Goal: Task Accomplishment & Management: Manage account settings

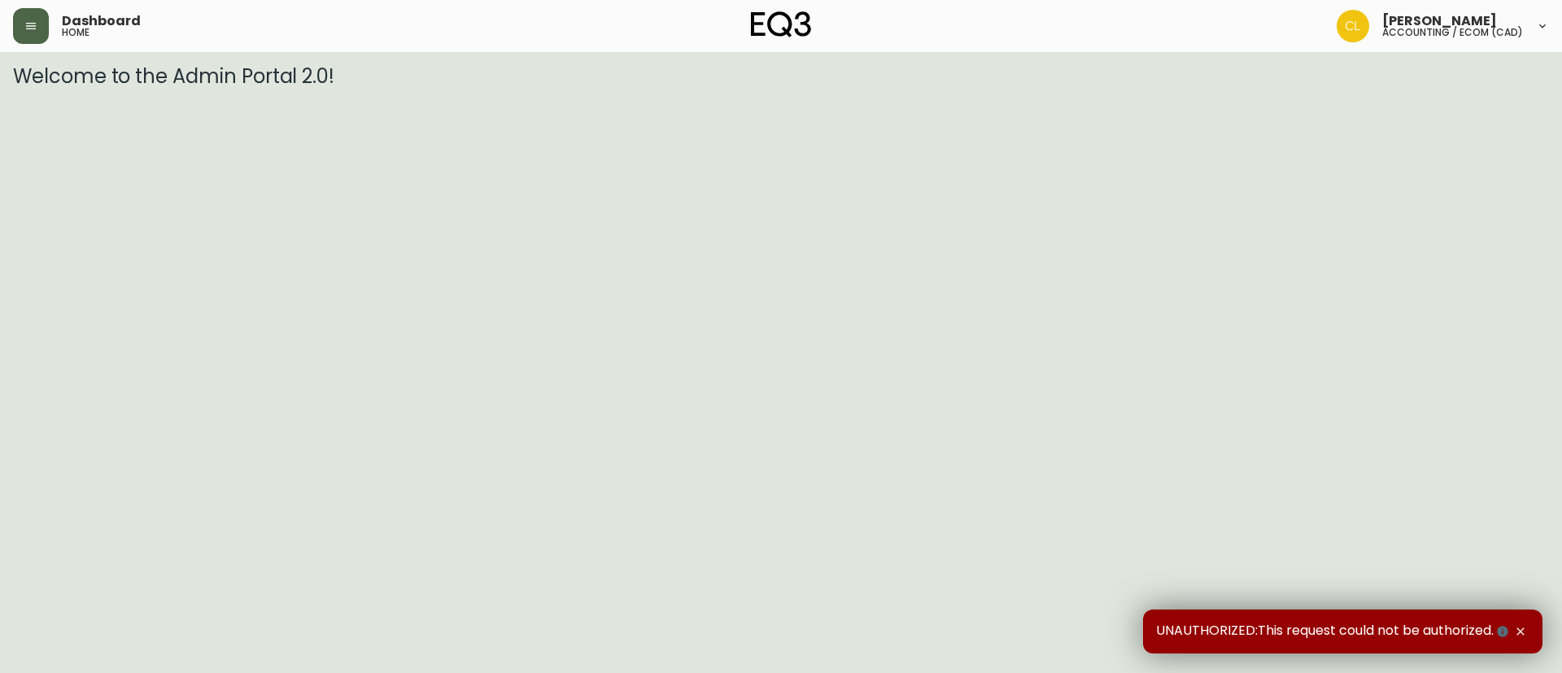
click at [26, 28] on icon "button" at bounding box center [31, 26] width 10 height 7
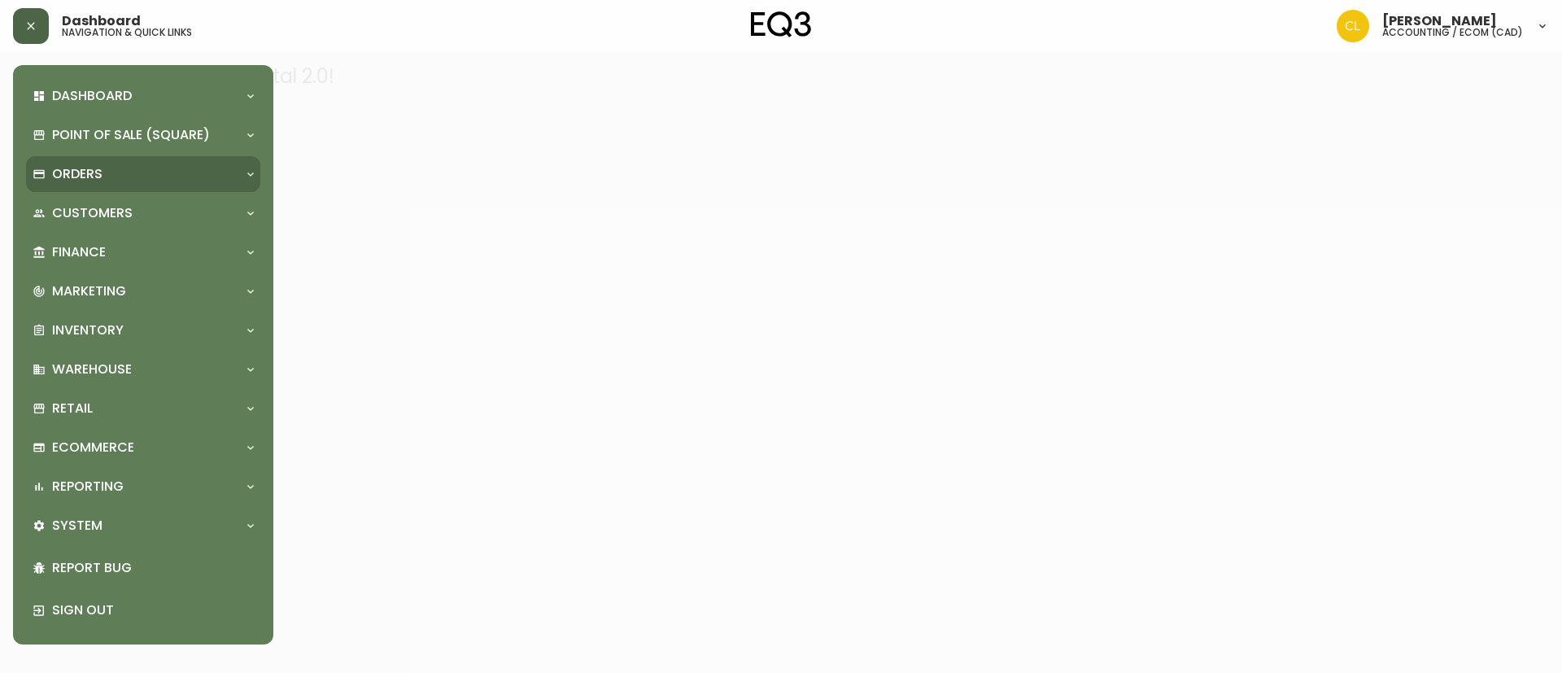
drag, startPoint x: 70, startPoint y: 164, endPoint x: 85, endPoint y: 167, distance: 15.8
click at [72, 165] on p "Orders" at bounding box center [77, 174] width 50 height 18
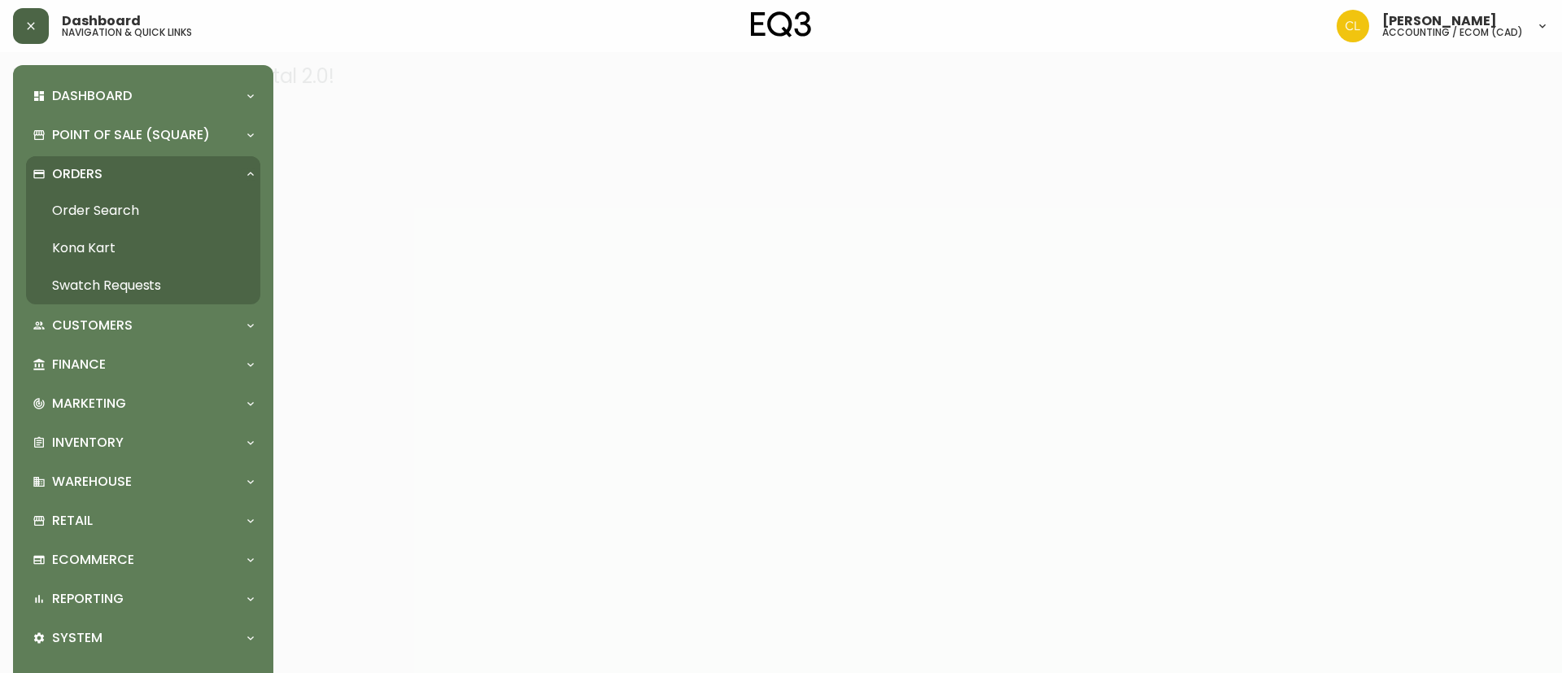
drag, startPoint x: 113, startPoint y: 203, endPoint x: 154, endPoint y: 207, distance: 40.8
click at [112, 206] on link "Order Search" at bounding box center [143, 210] width 234 height 37
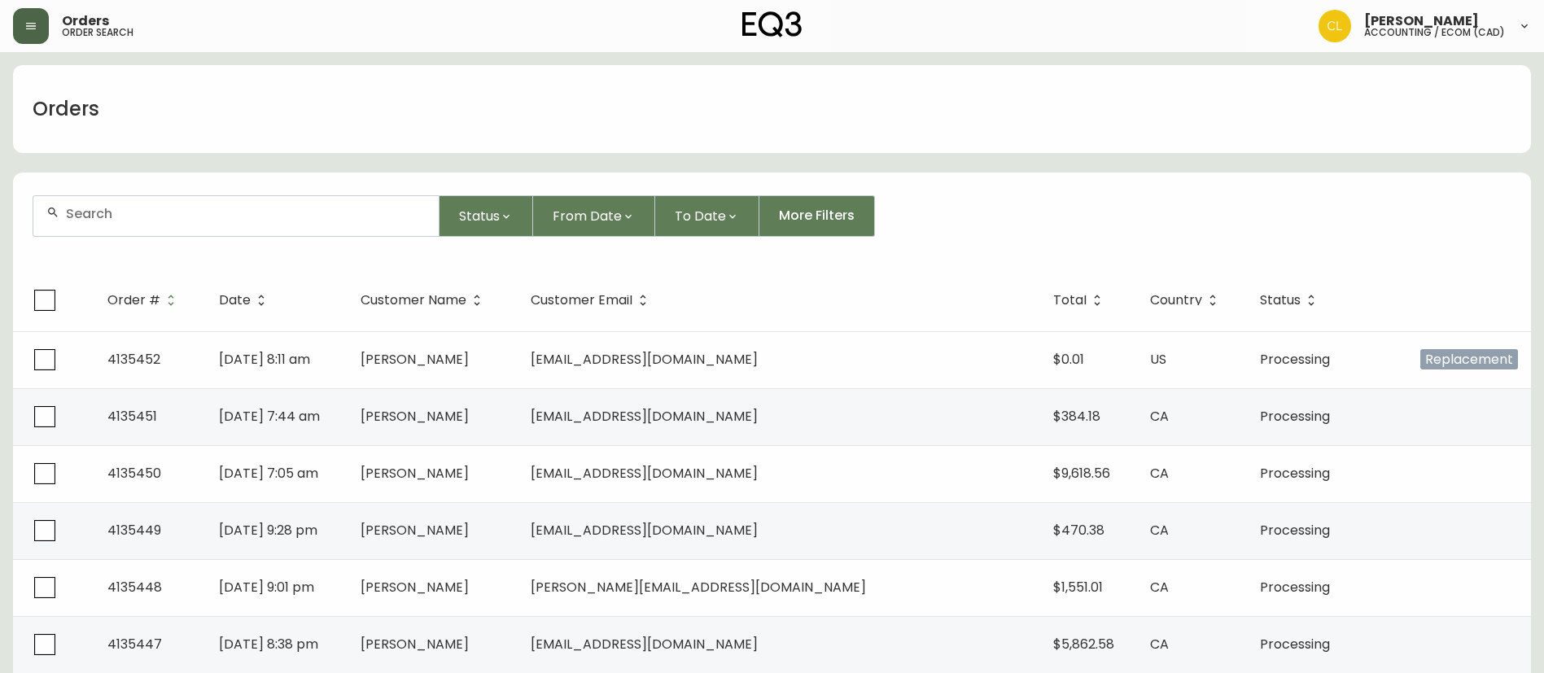
click at [255, 210] on div at bounding box center [235, 216] width 405 height 40
paste input "4134734"
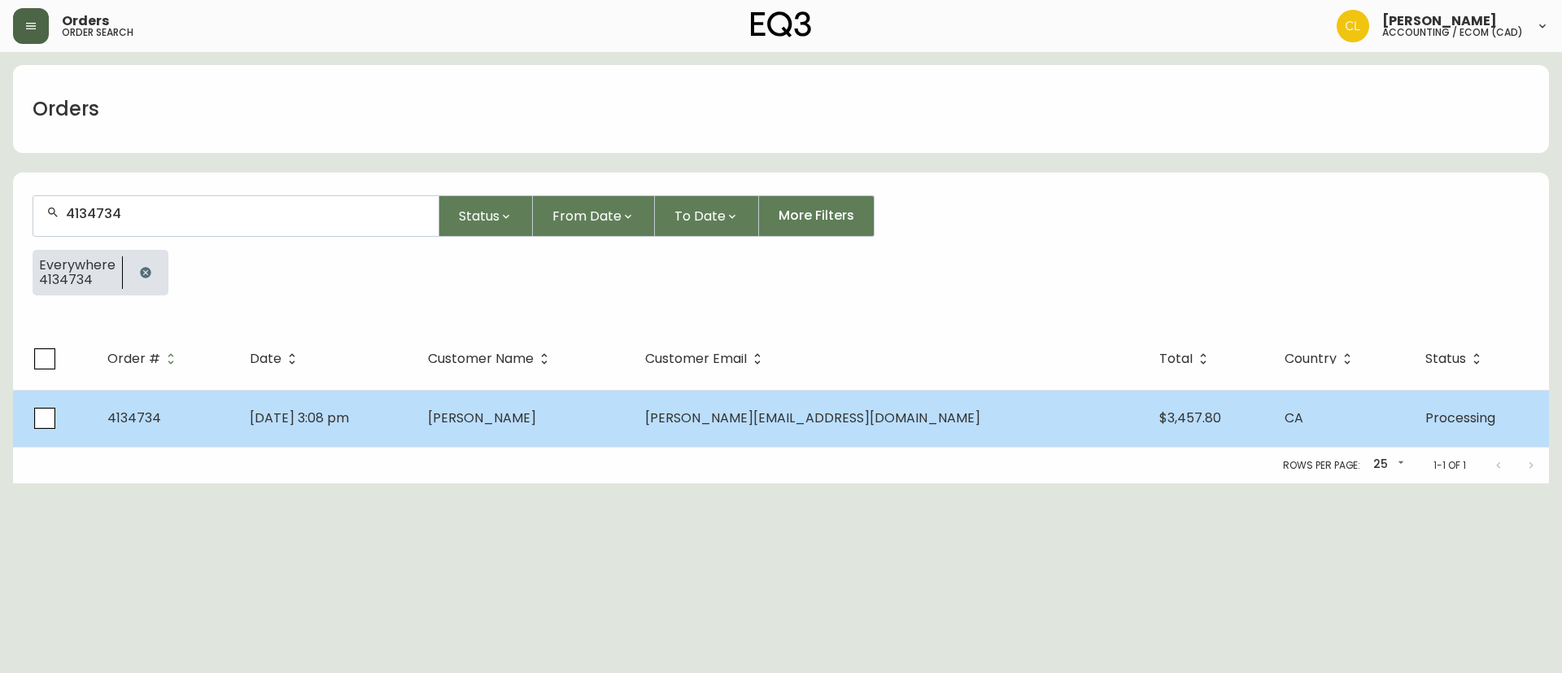
type input "4134734"
click at [831, 413] on span "[PERSON_NAME][EMAIL_ADDRESS][DOMAIN_NAME]" at bounding box center [812, 417] width 335 height 19
click at [632, 415] on td "[PERSON_NAME]" at bounding box center [523, 418] width 217 height 57
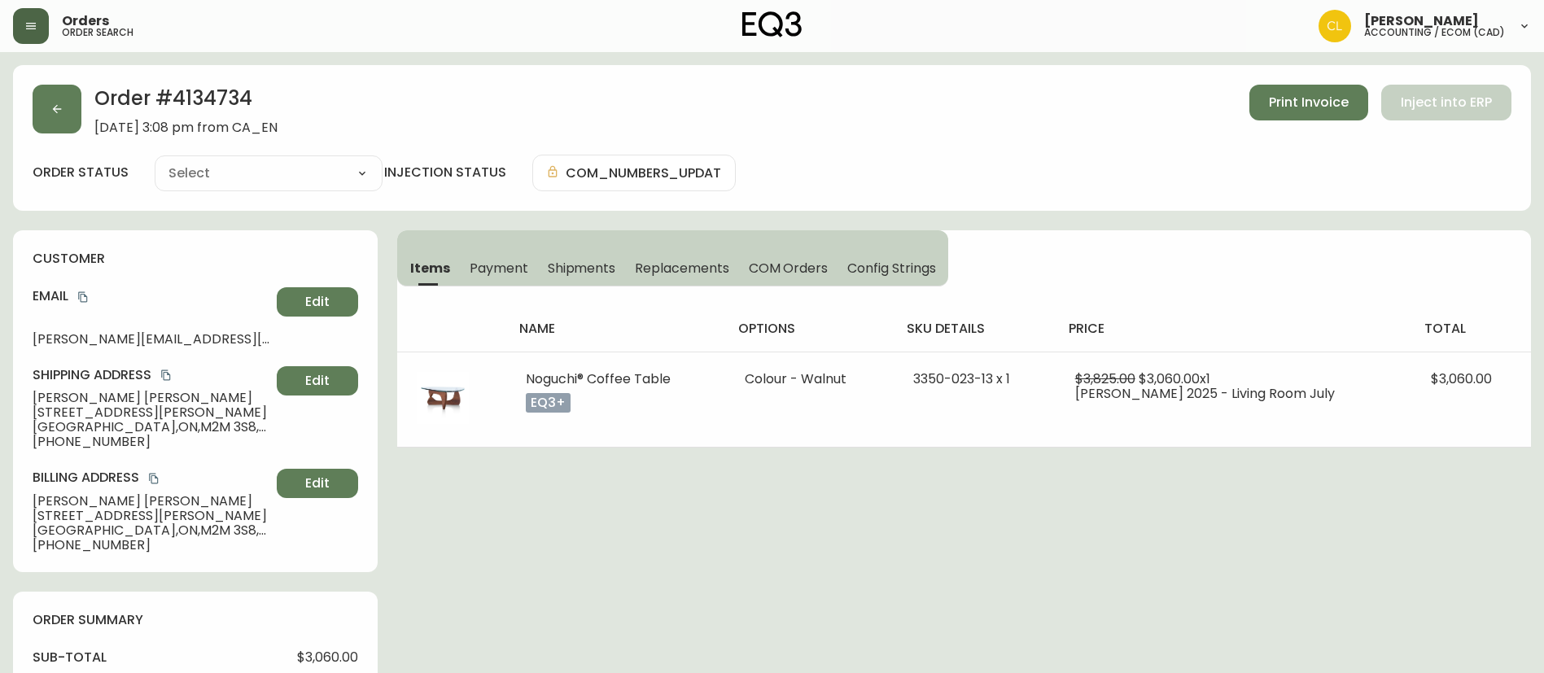
type input "Processing"
select select "PROCESSING"
